Goal: Navigation & Orientation: Understand site structure

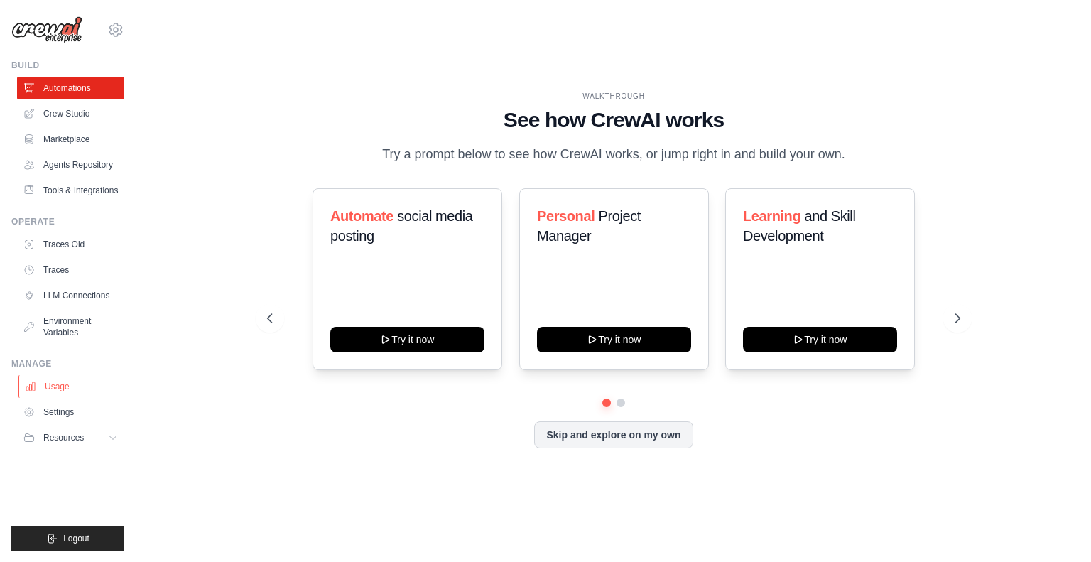
click at [62, 398] on link "Usage" at bounding box center [71, 386] width 107 height 23
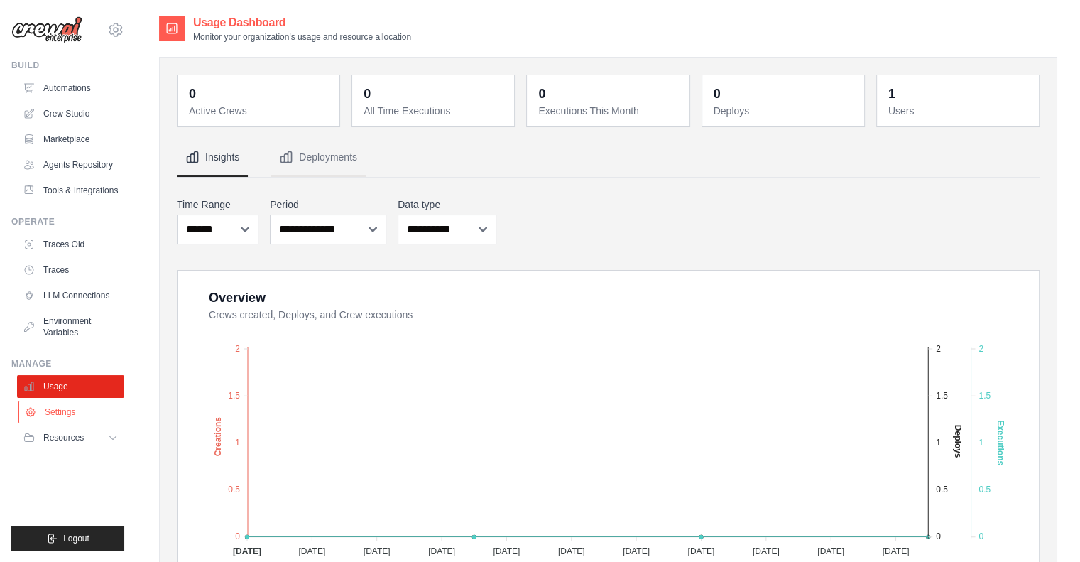
click at [69, 423] on link "Settings" at bounding box center [71, 412] width 107 height 23
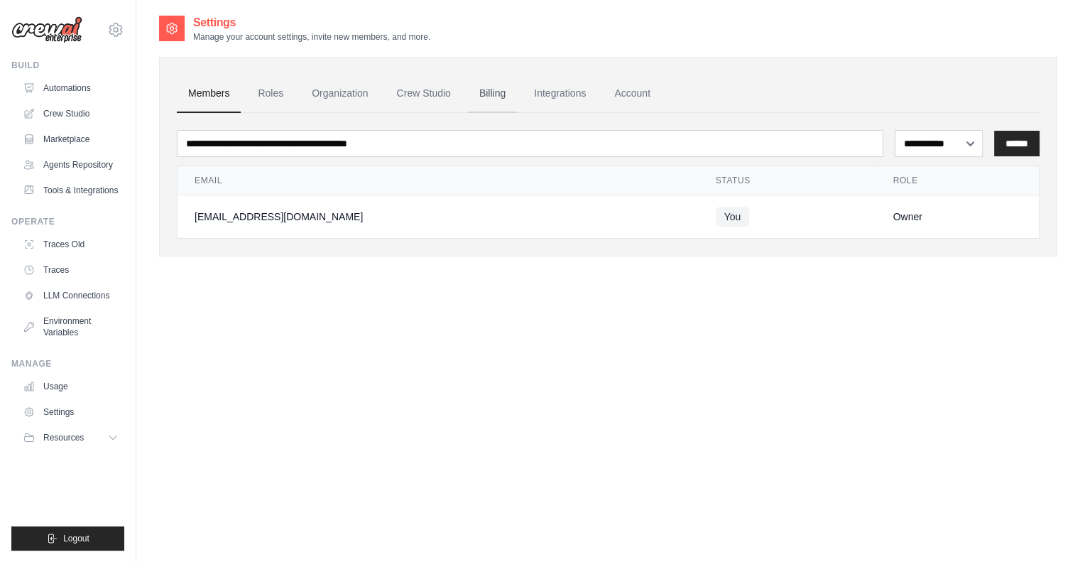
click at [517, 97] on link "Billing" at bounding box center [492, 94] width 49 height 38
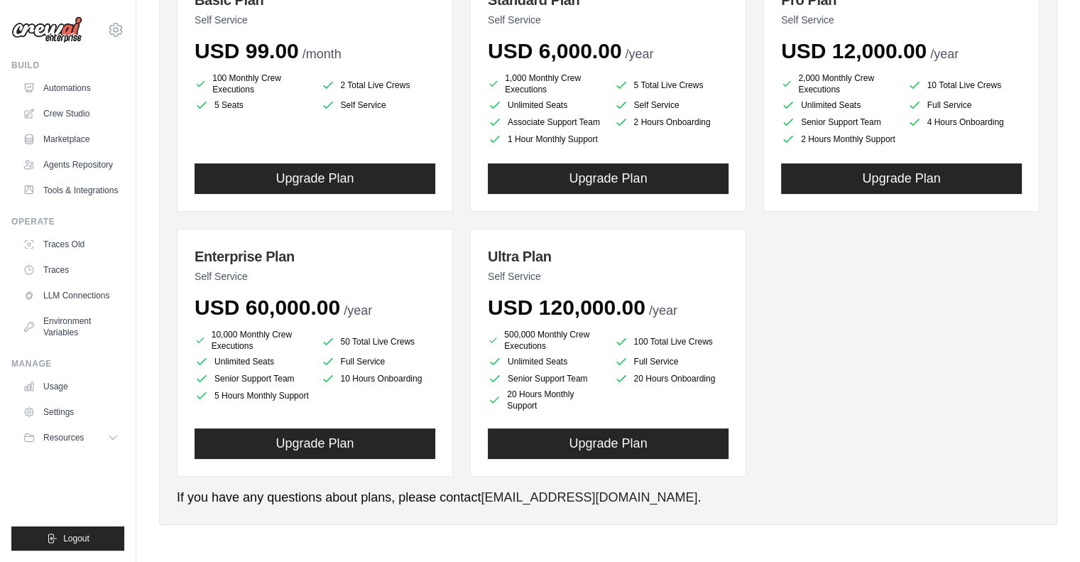
scroll to position [235, 0]
drag, startPoint x: 663, startPoint y: 308, endPoint x: 859, endPoint y: 453, distance: 244.2
click at [859, 453] on div "Basic Plan Self Service USD 99.00 /month 100 Monthly Crew Executions 2 Total Li…" at bounding box center [608, 224] width 863 height 504
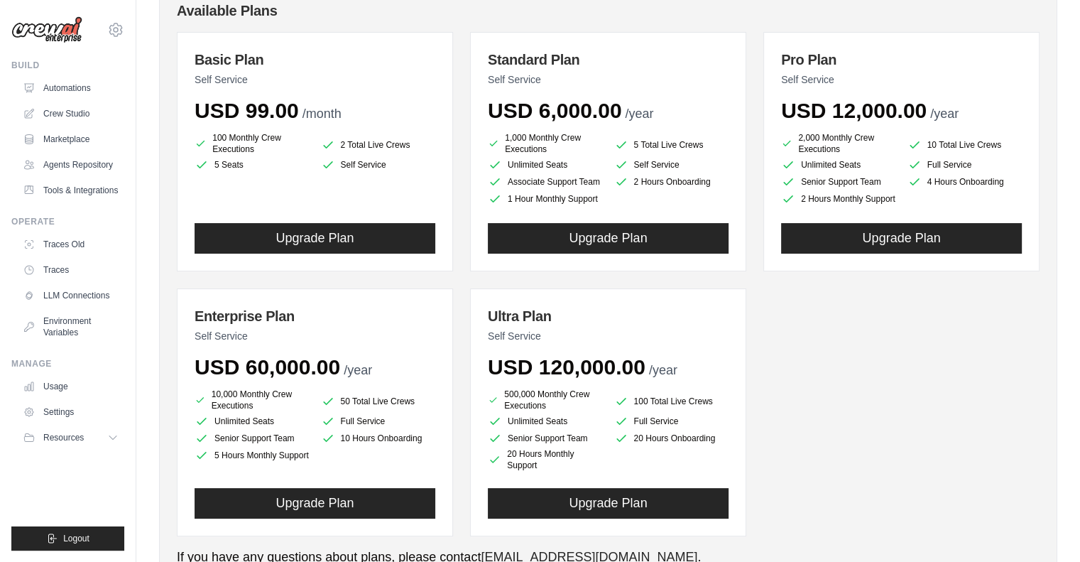
scroll to position [165, 0]
click at [411, 428] on li "Full Service" at bounding box center [378, 421] width 115 height 14
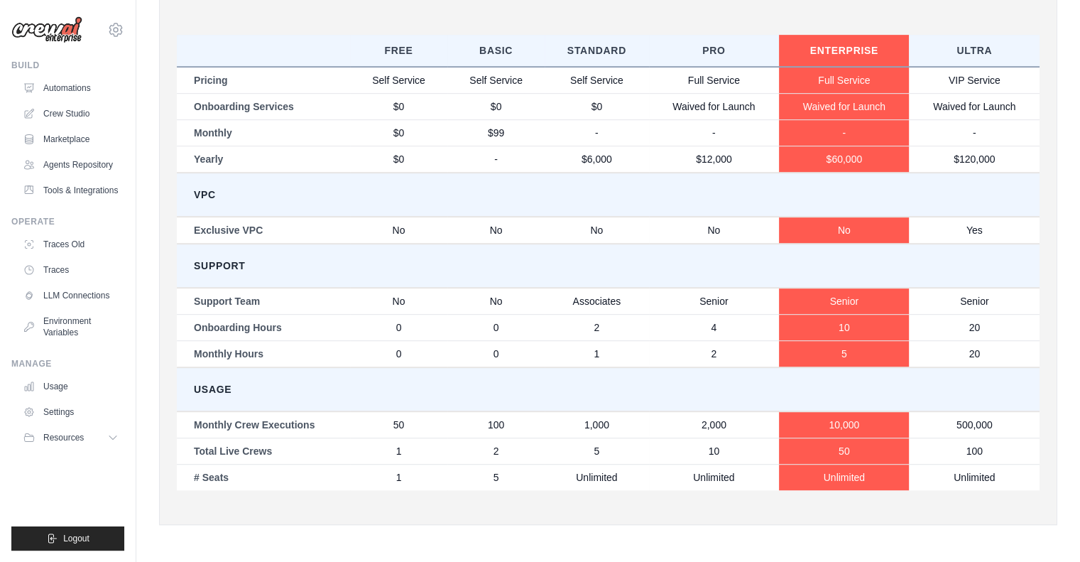
scroll to position [751, 0]
click at [82, 112] on link "Crew Studio" at bounding box center [71, 113] width 107 height 23
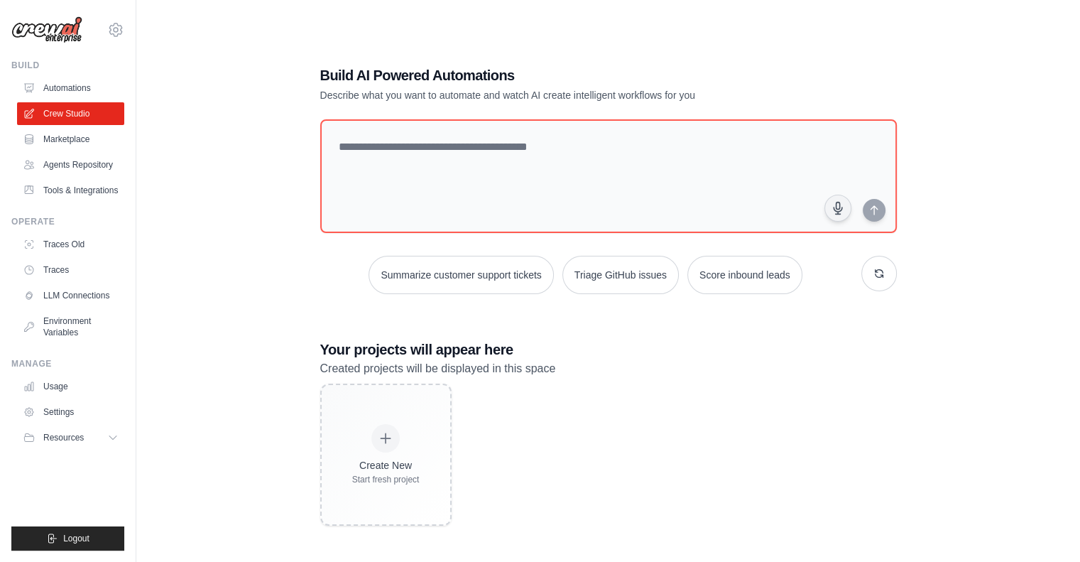
scroll to position [16, 0]
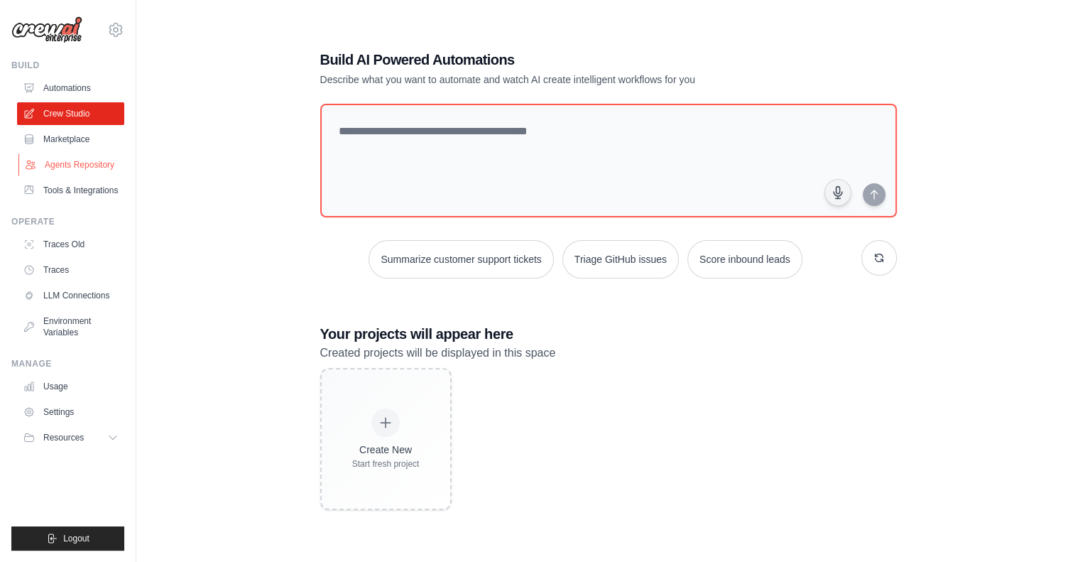
click at [99, 161] on link "Agents Repository" at bounding box center [71, 164] width 107 height 23
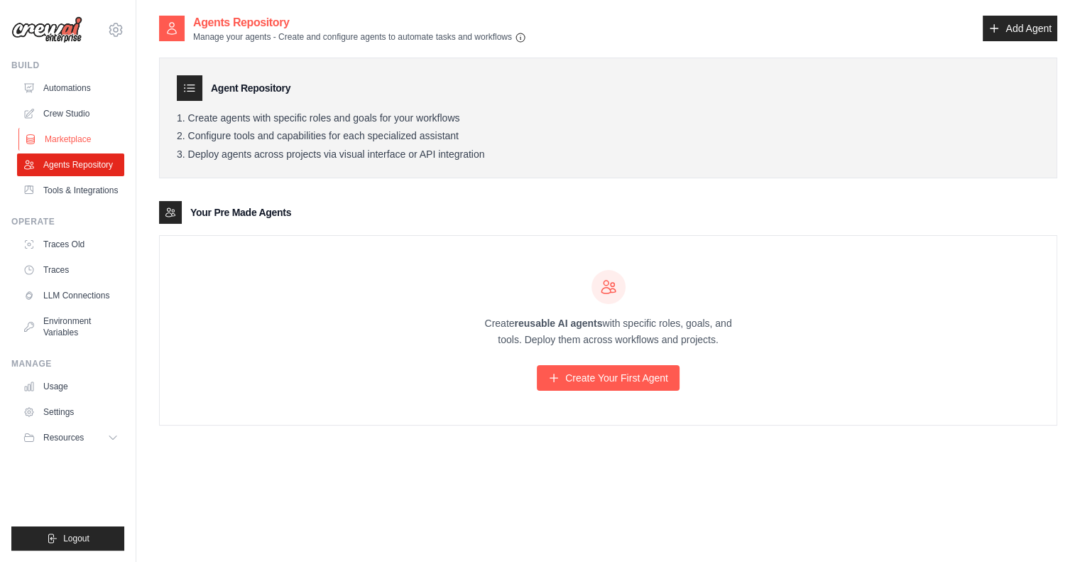
click at [80, 139] on link "Marketplace" at bounding box center [71, 139] width 107 height 23
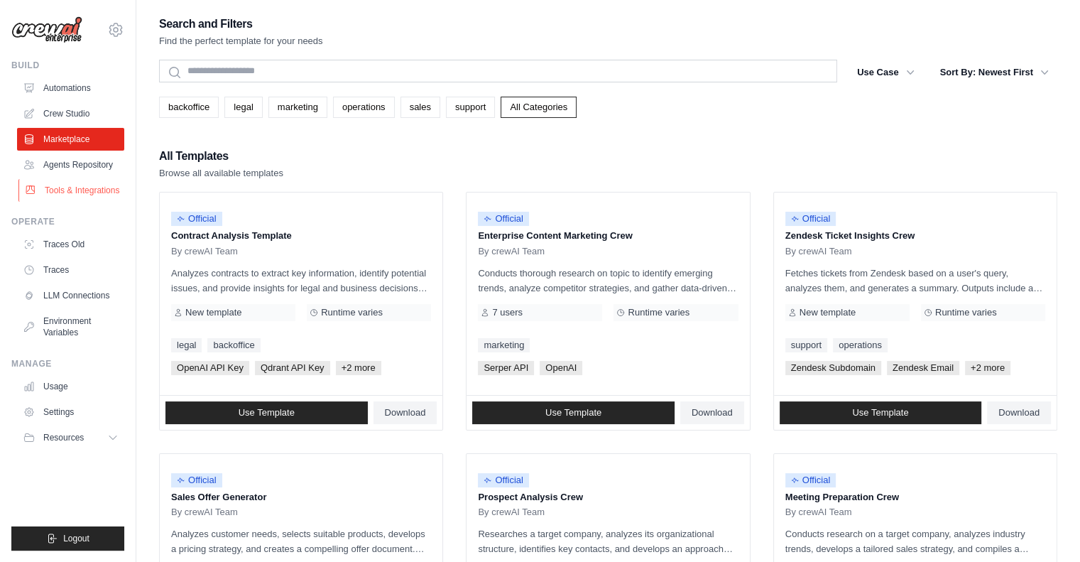
click at [79, 198] on link "Tools & Integrations" at bounding box center [71, 190] width 107 height 23
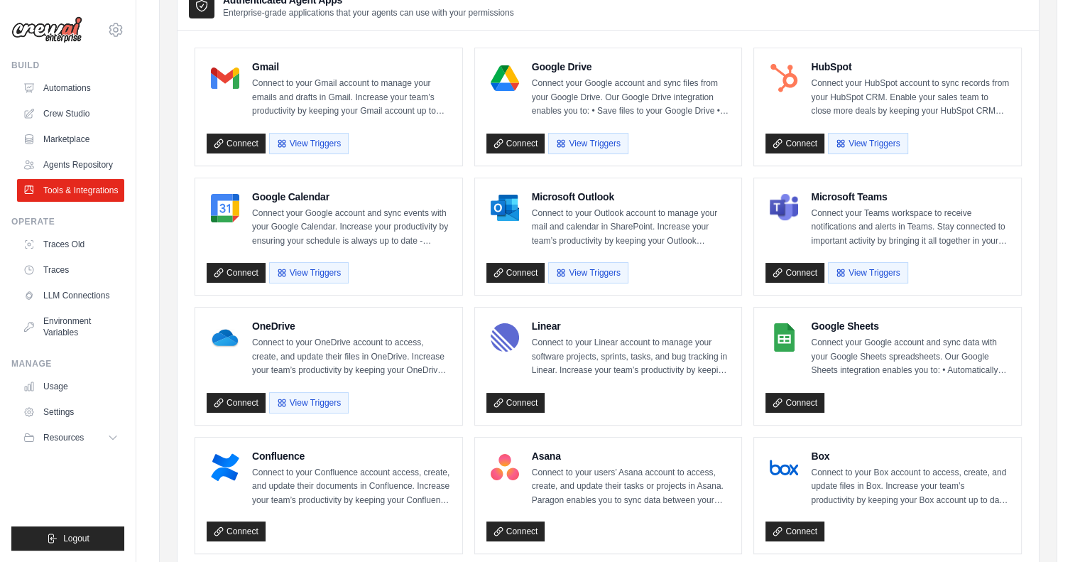
scroll to position [161, 0]
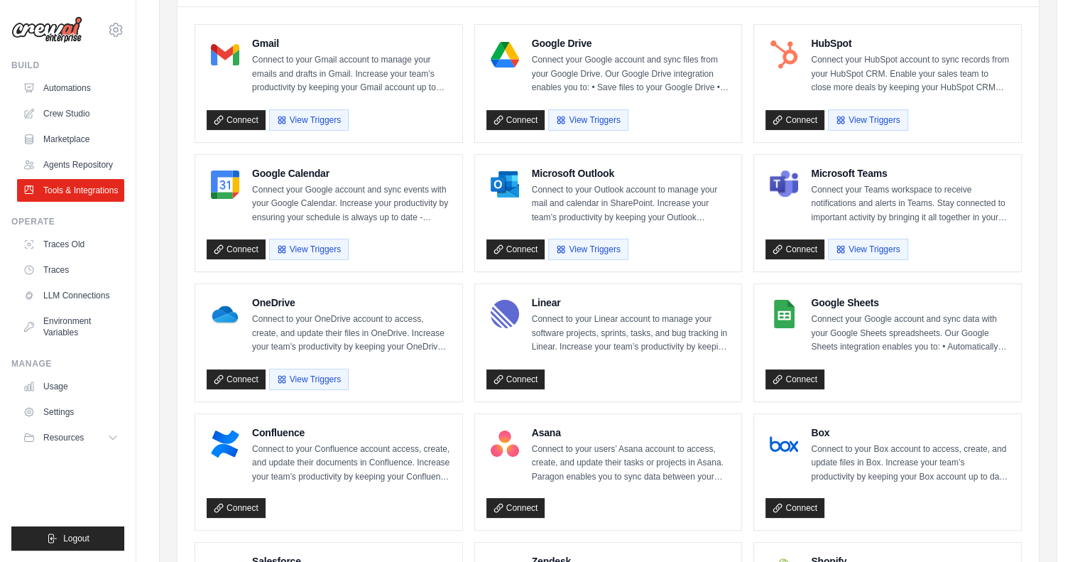
click at [310, 245] on button "View Triggers" at bounding box center [309, 249] width 80 height 21
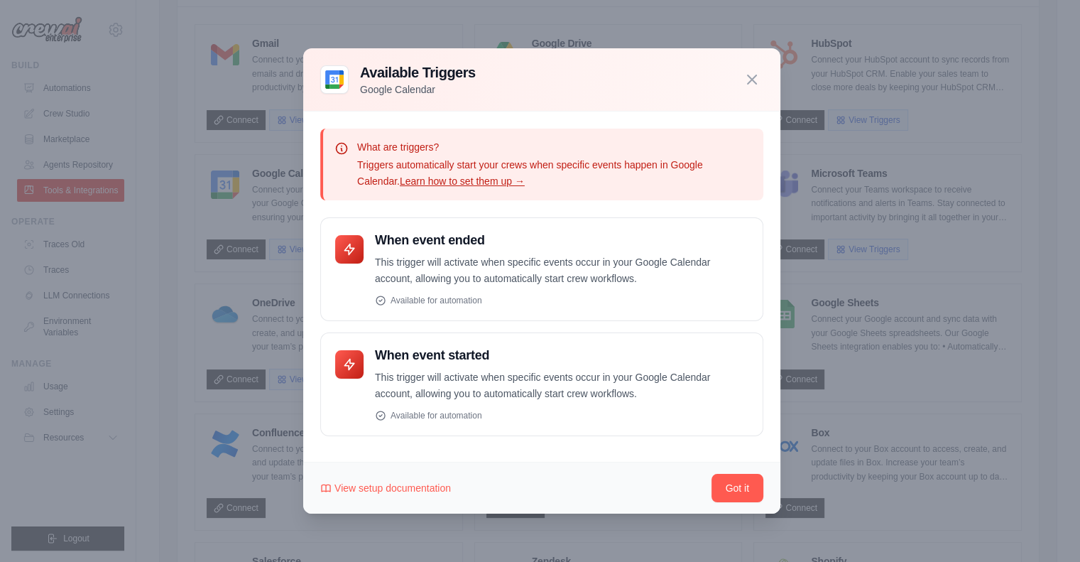
scroll to position [213, 0]
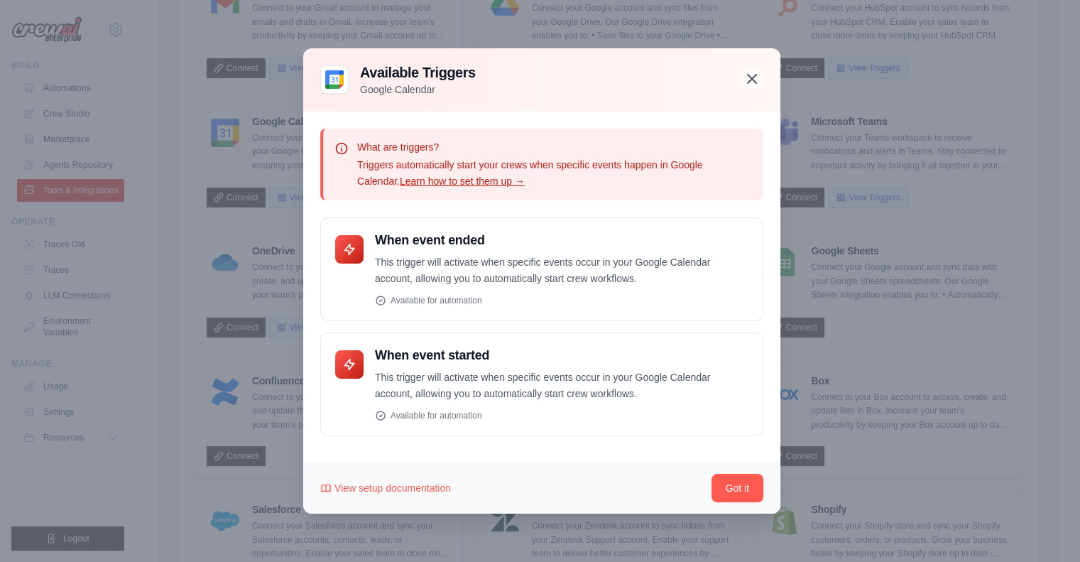
click at [751, 77] on icon "button" at bounding box center [752, 79] width 9 height 9
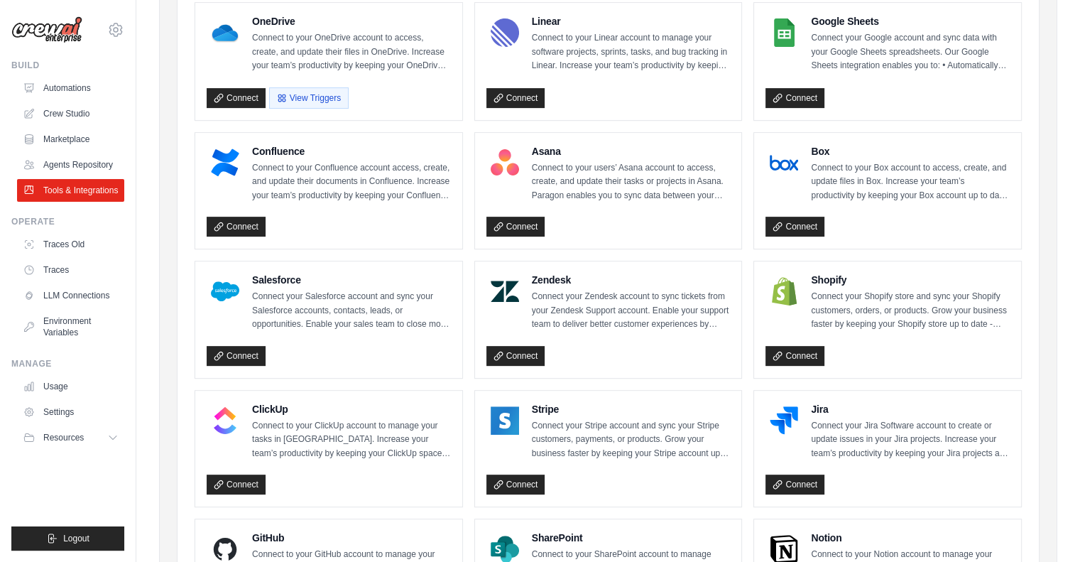
scroll to position [443, 0]
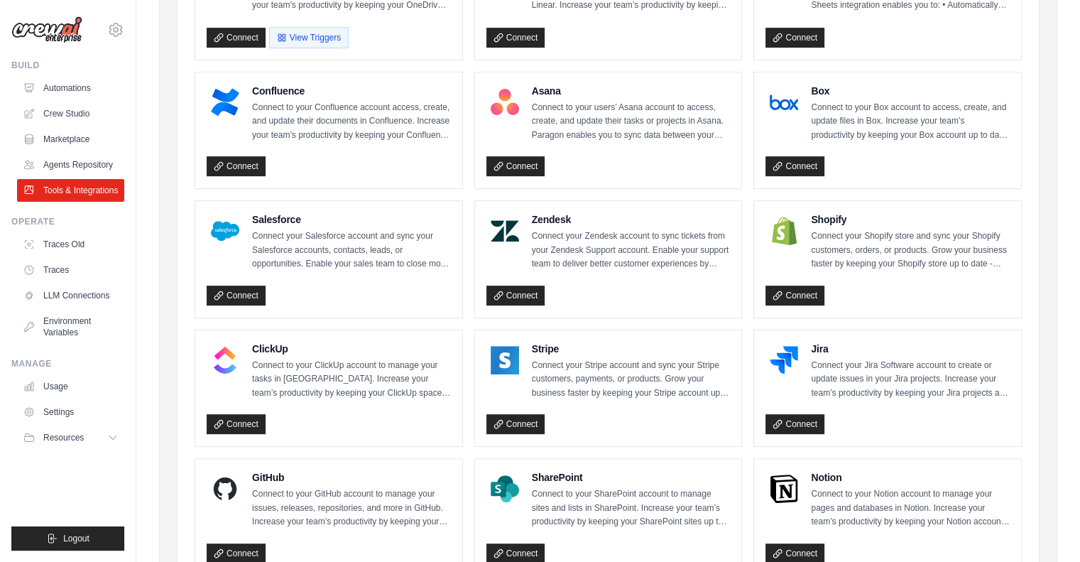
drag, startPoint x: 563, startPoint y: 395, endPoint x: 465, endPoint y: 364, distance: 103.3
click at [465, 364] on ul "Gmail Connect to your Gmail account to manage your emails and drafts in Gmail. …" at bounding box center [608, 194] width 827 height 1022
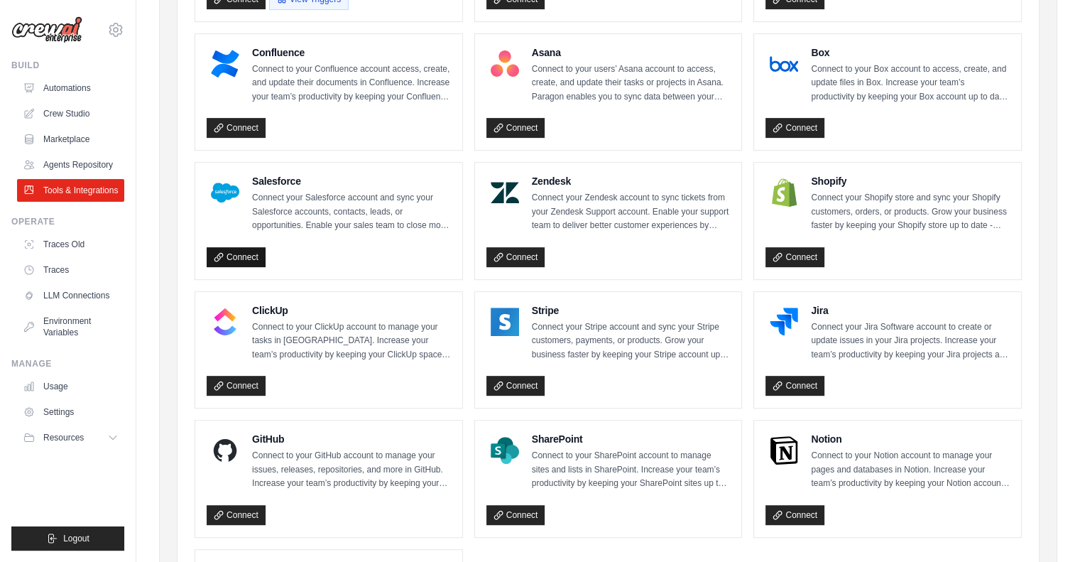
scroll to position [710, 0]
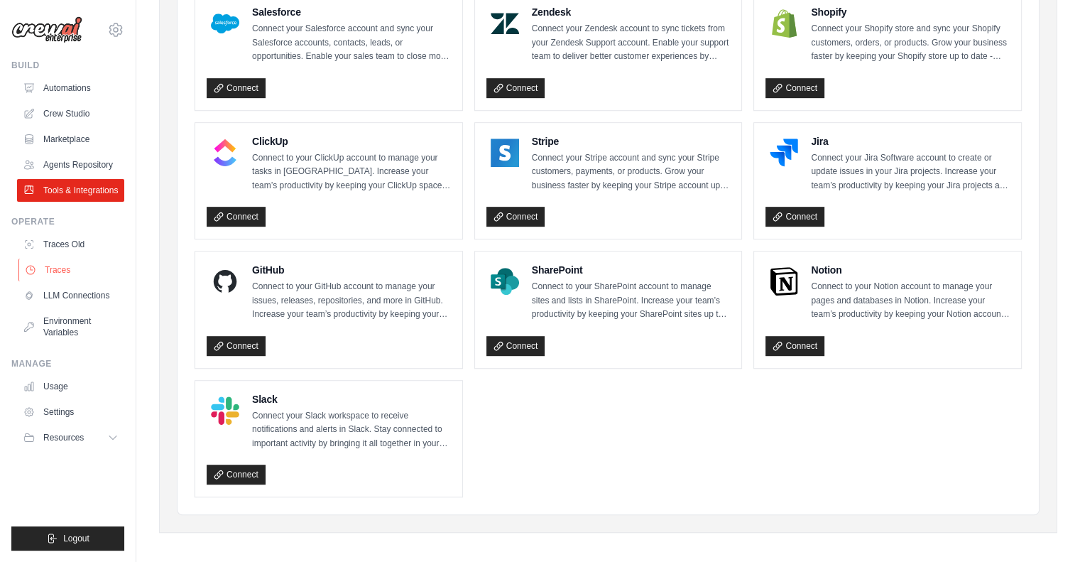
click at [69, 281] on link "Traces" at bounding box center [71, 270] width 107 height 23
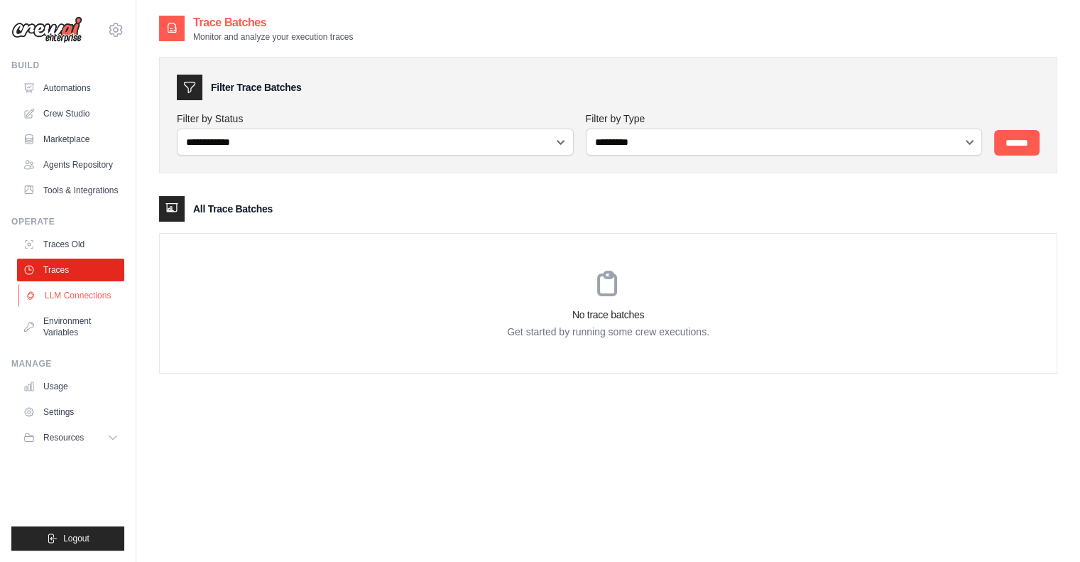
click at [77, 306] on link "LLM Connections" at bounding box center [71, 295] width 107 height 23
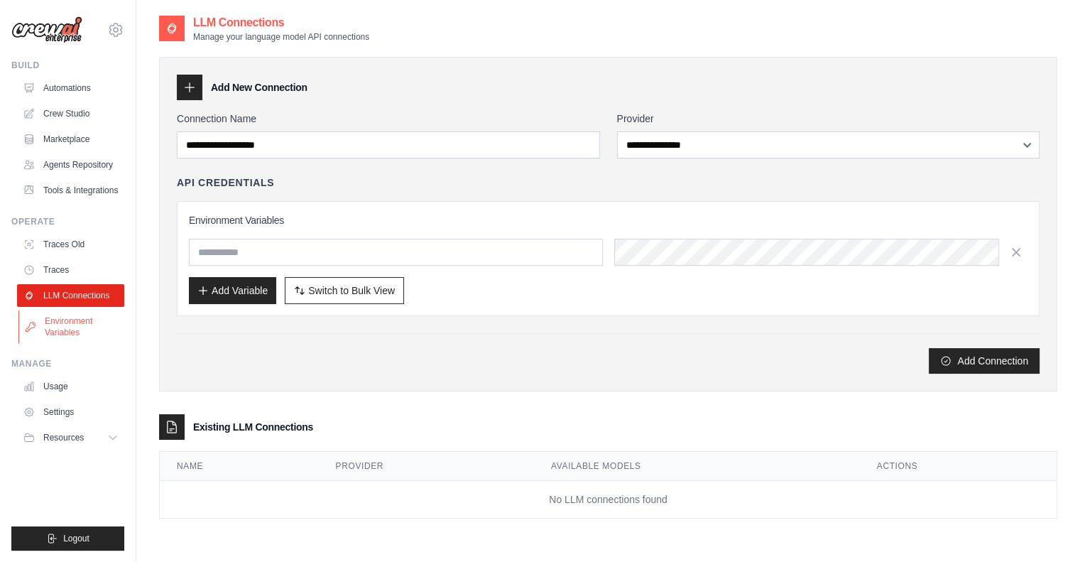
click at [80, 327] on link "Environment Variables" at bounding box center [71, 327] width 107 height 34
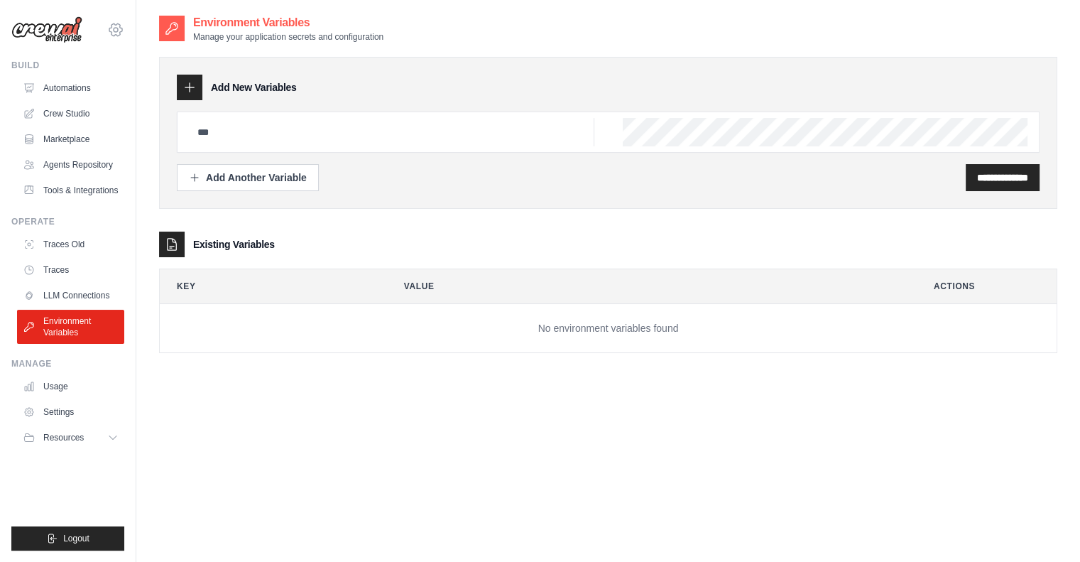
click at [116, 33] on icon at bounding box center [115, 29] width 17 height 17
click at [263, 386] on div "**********" at bounding box center [608, 295] width 899 height 562
click at [82, 443] on span "Resources" at bounding box center [65, 437] width 40 height 11
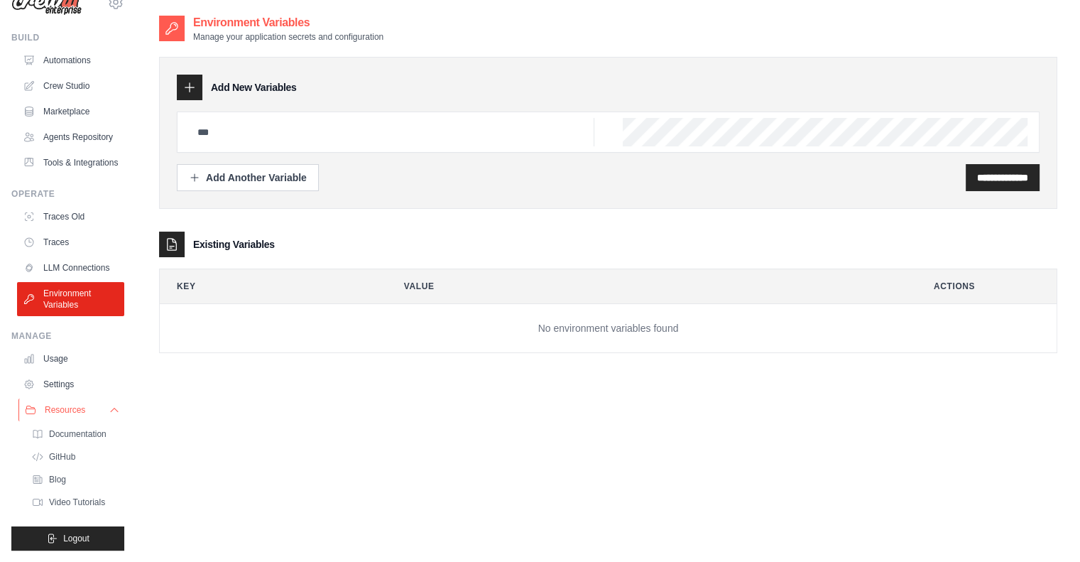
scroll to position [28, 0]
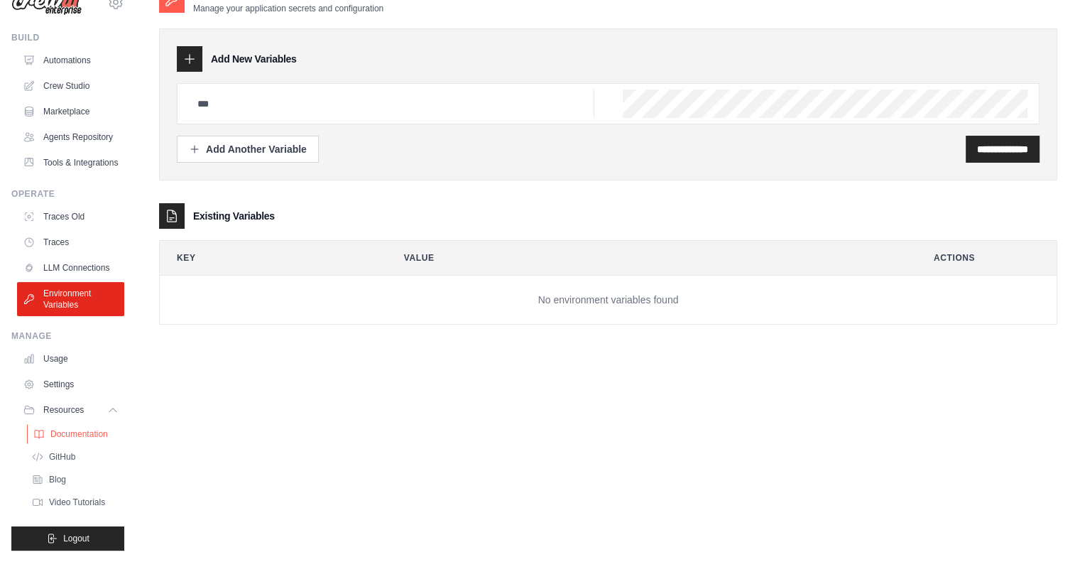
click at [87, 428] on span "Documentation" at bounding box center [79, 433] width 58 height 11
